Goal: Transaction & Acquisition: Book appointment/travel/reservation

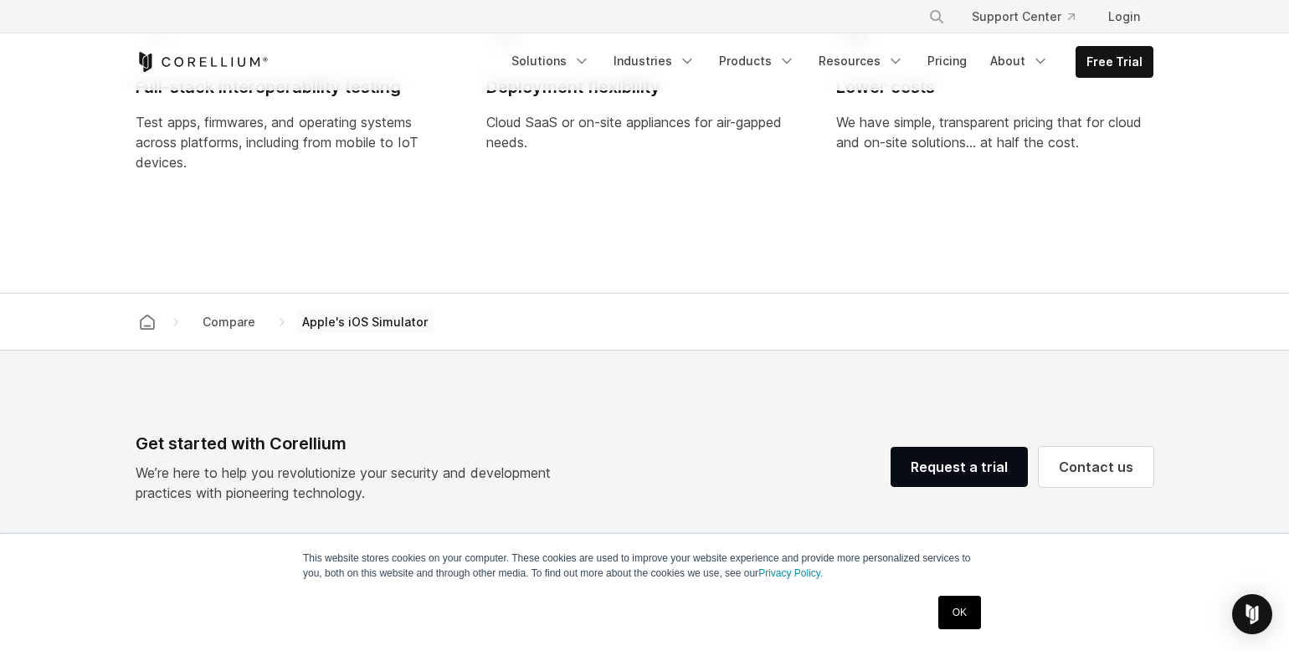
scroll to position [1500, 0]
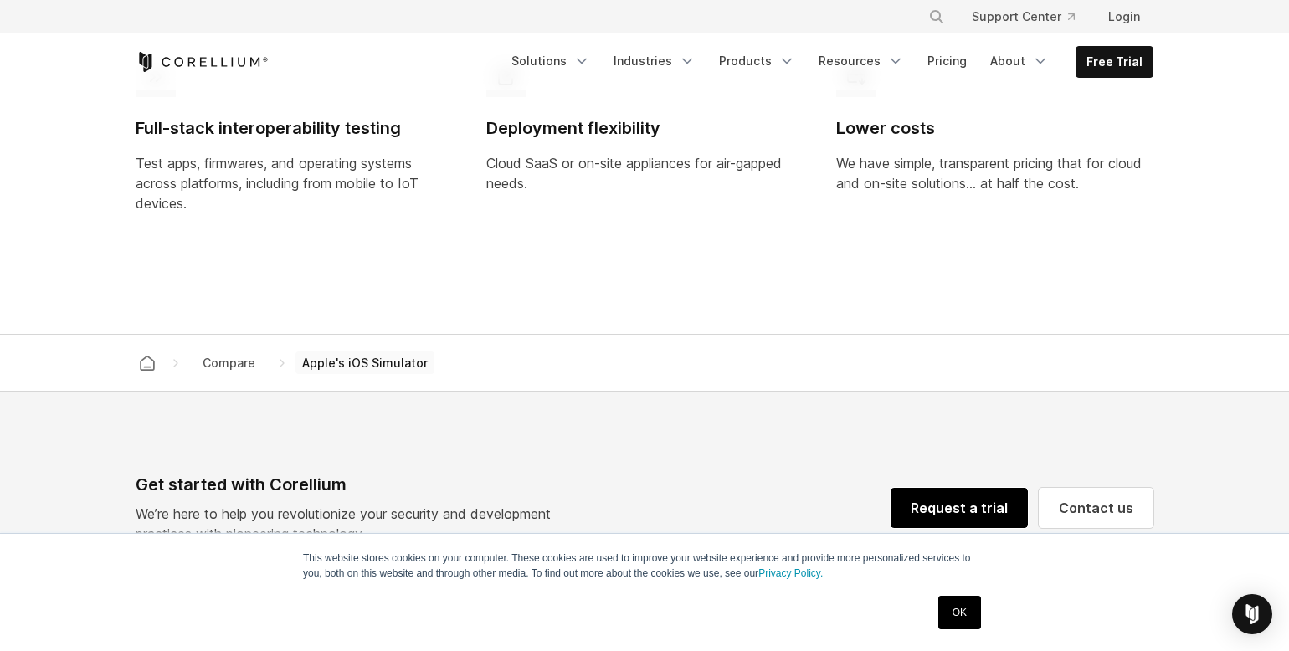
click at [1001, 488] on link "Request a trial" at bounding box center [959, 508] width 137 height 40
click at [1114, 57] on link "Free Trial" at bounding box center [1115, 62] width 76 height 30
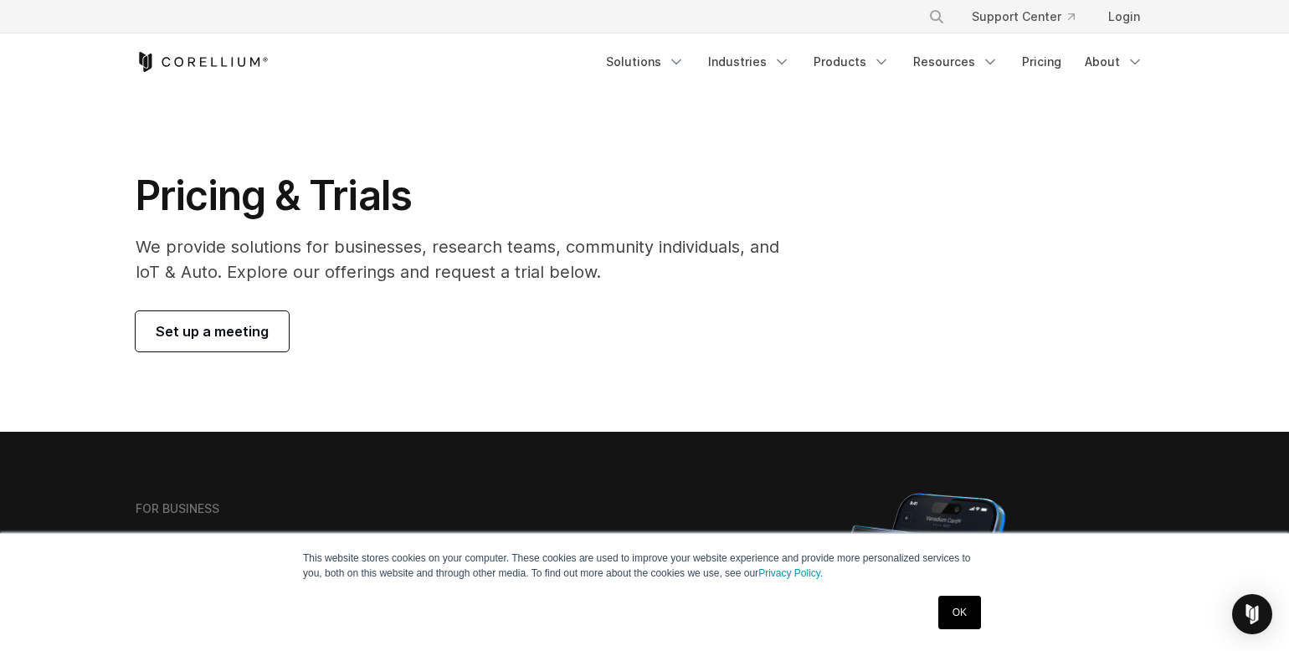
click at [191, 311] on link "Set up a meeting" at bounding box center [212, 331] width 153 height 40
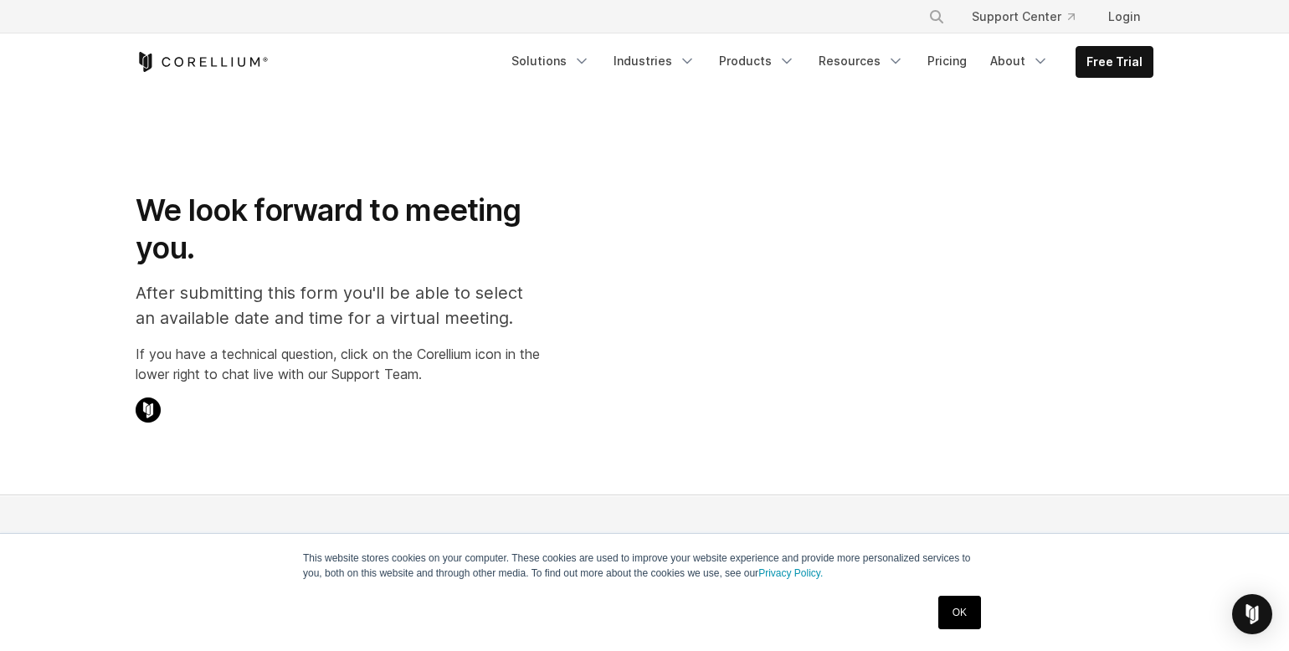
select select "**"
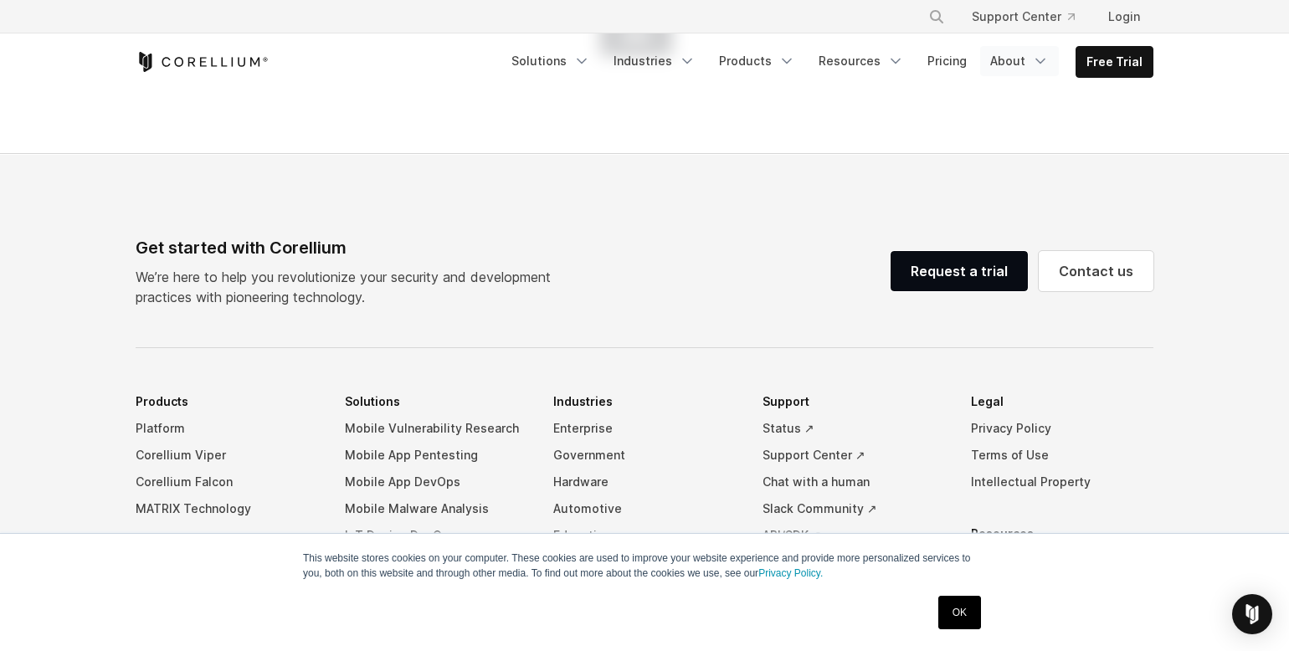
scroll to position [1001, 0]
